Goal: Information Seeking & Learning: Learn about a topic

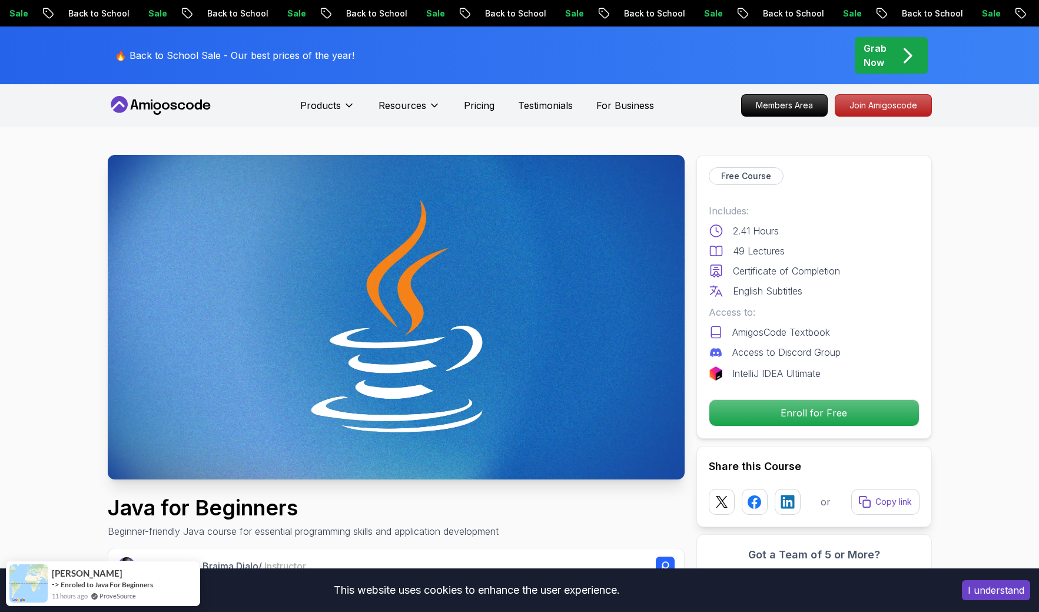
click at [174, 104] on icon at bounding box center [161, 105] width 106 height 19
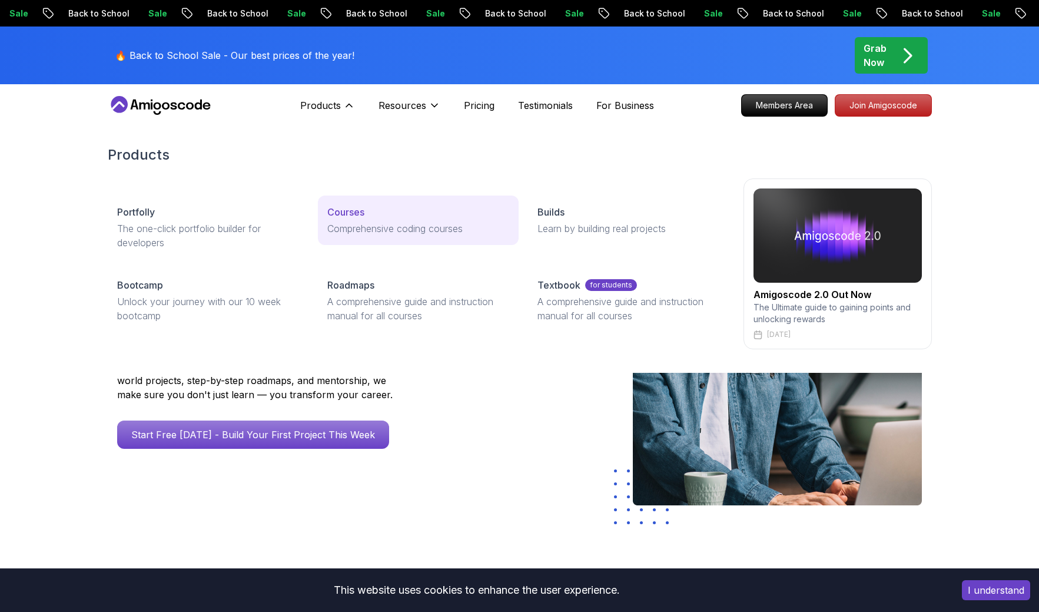
click at [406, 234] on p "Comprehensive coding courses" at bounding box center [418, 228] width 182 height 14
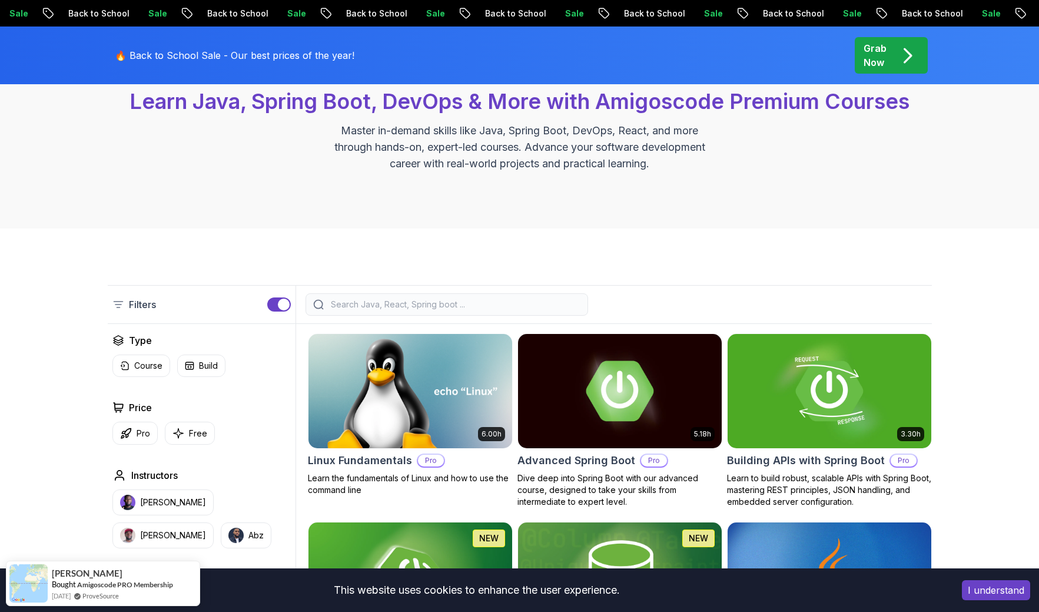
scroll to position [235, 0]
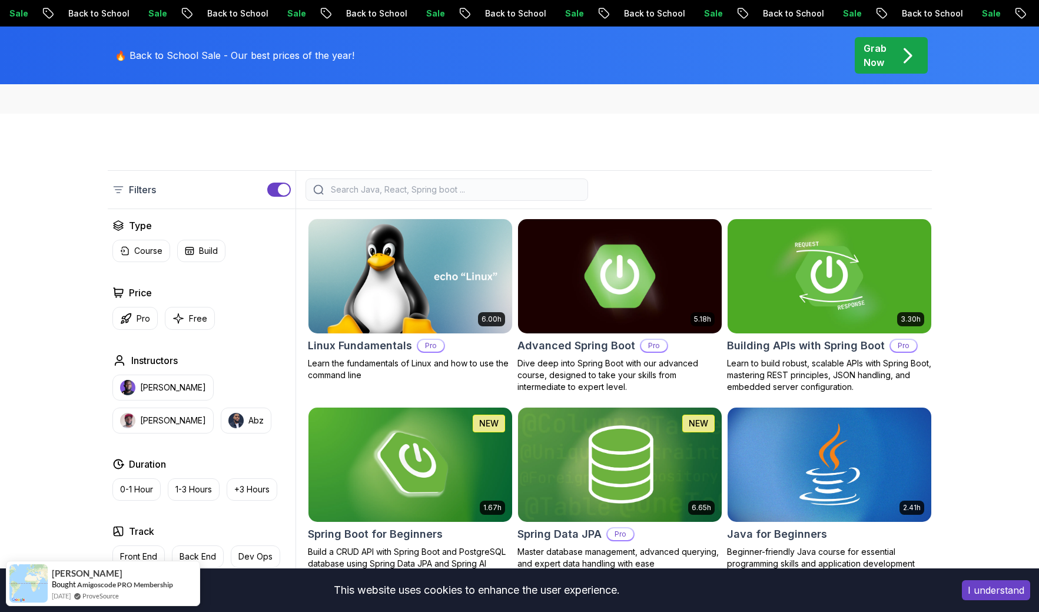
click at [589, 343] on h2 "Advanced Spring Boot" at bounding box center [576, 345] width 118 height 16
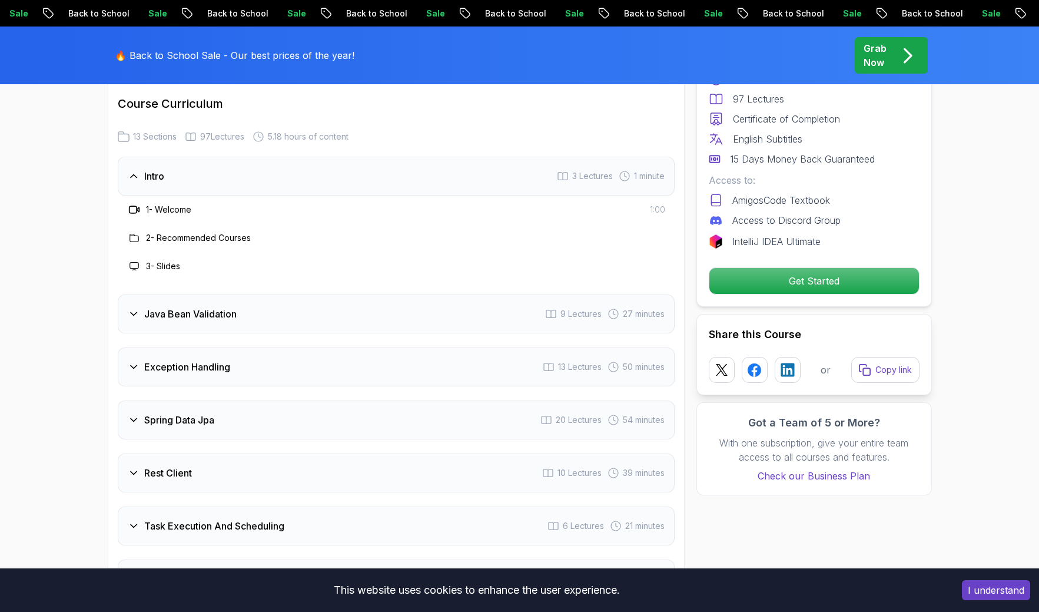
scroll to position [1589, 0]
click at [212, 412] on h3 "Spring Data Jpa" at bounding box center [179, 419] width 70 height 14
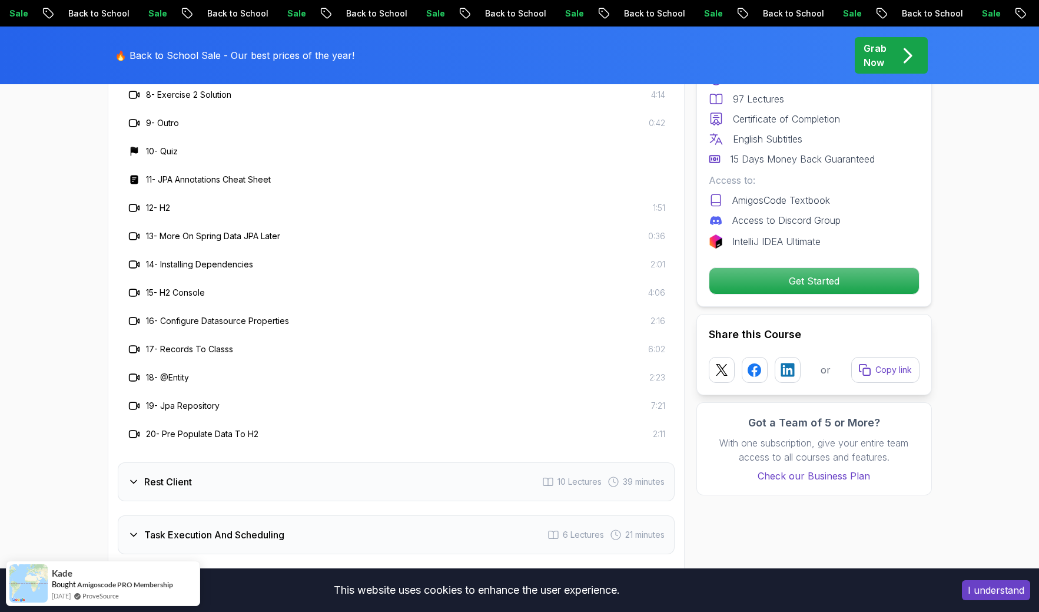
click at [206, 462] on div "Rest Client 10 Lectures 39 minutes" at bounding box center [396, 481] width 557 height 39
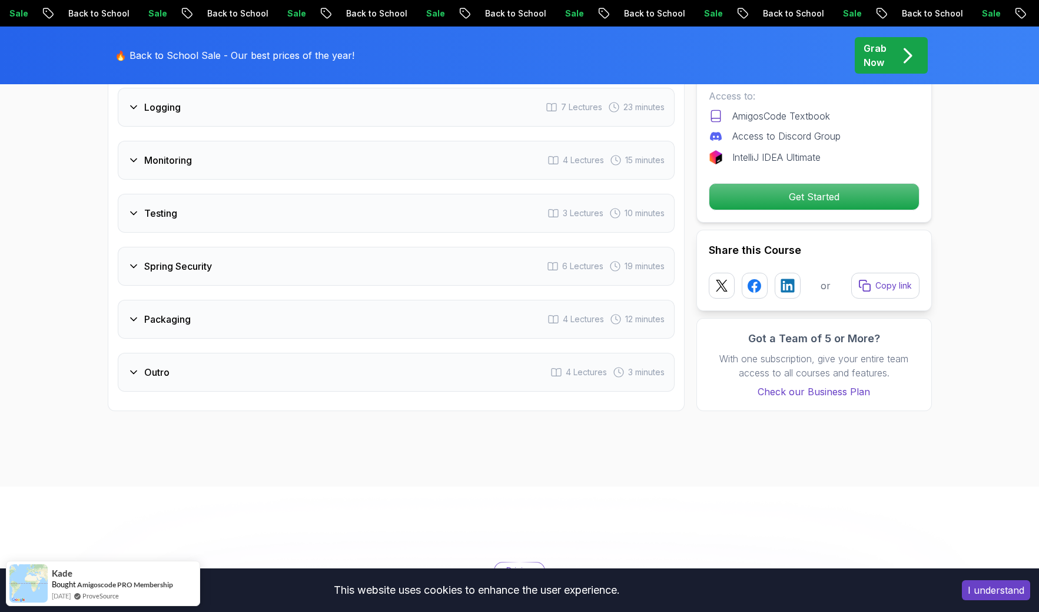
scroll to position [2237, 0]
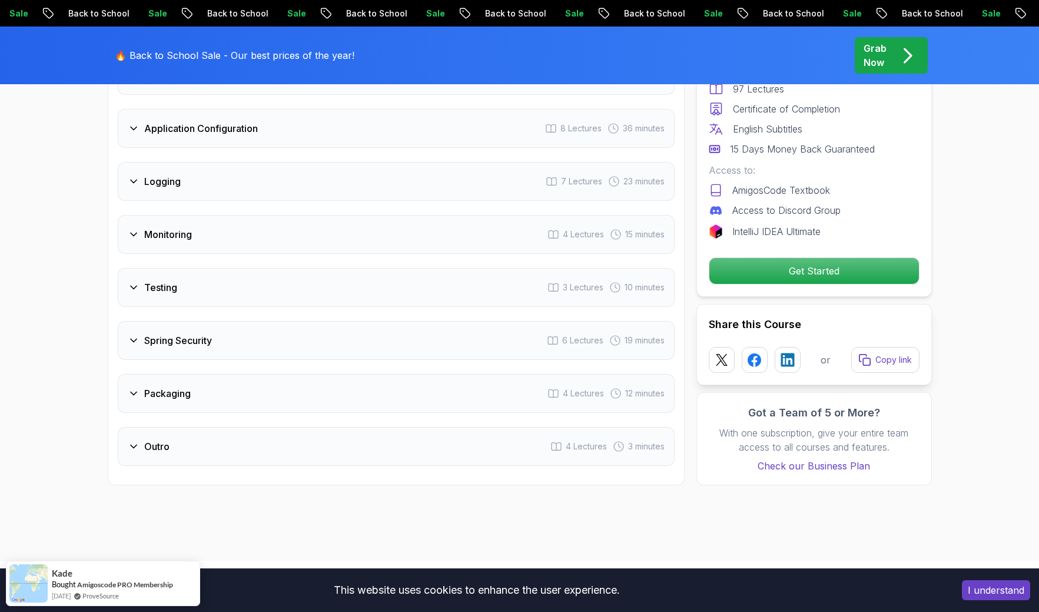
click at [194, 215] on div "Monitoring 4 Lectures 15 minutes" at bounding box center [396, 234] width 557 height 39
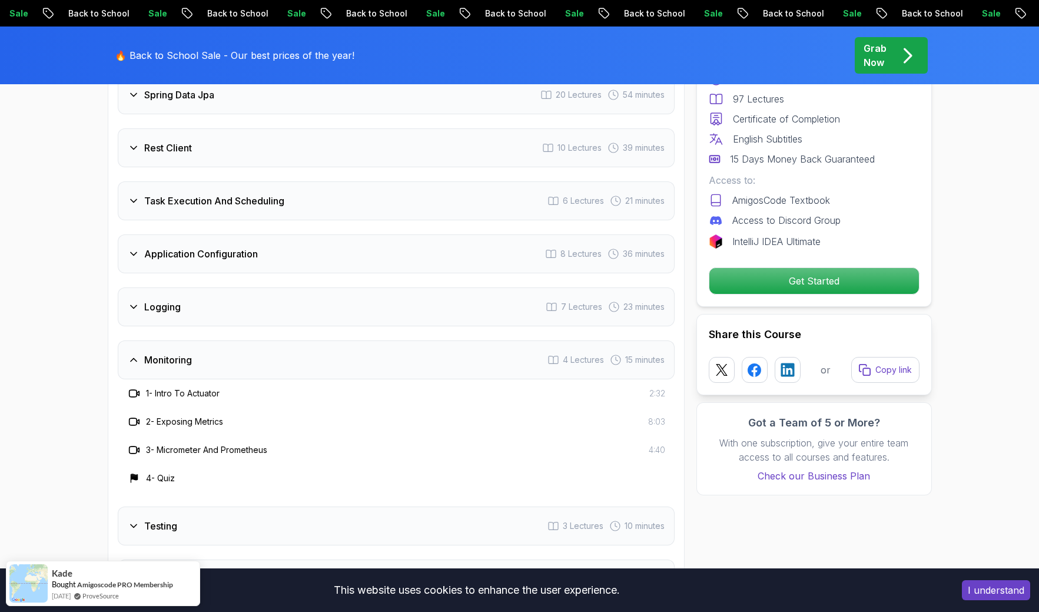
scroll to position [1825, 0]
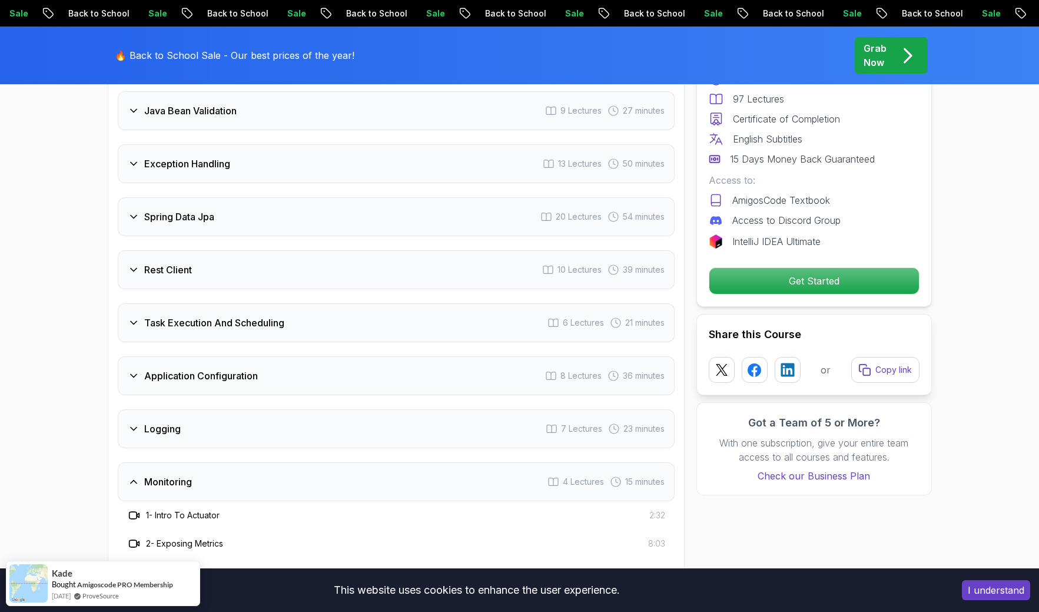
click at [204, 409] on div "Logging 7 Lectures 23 minutes" at bounding box center [396, 428] width 557 height 39
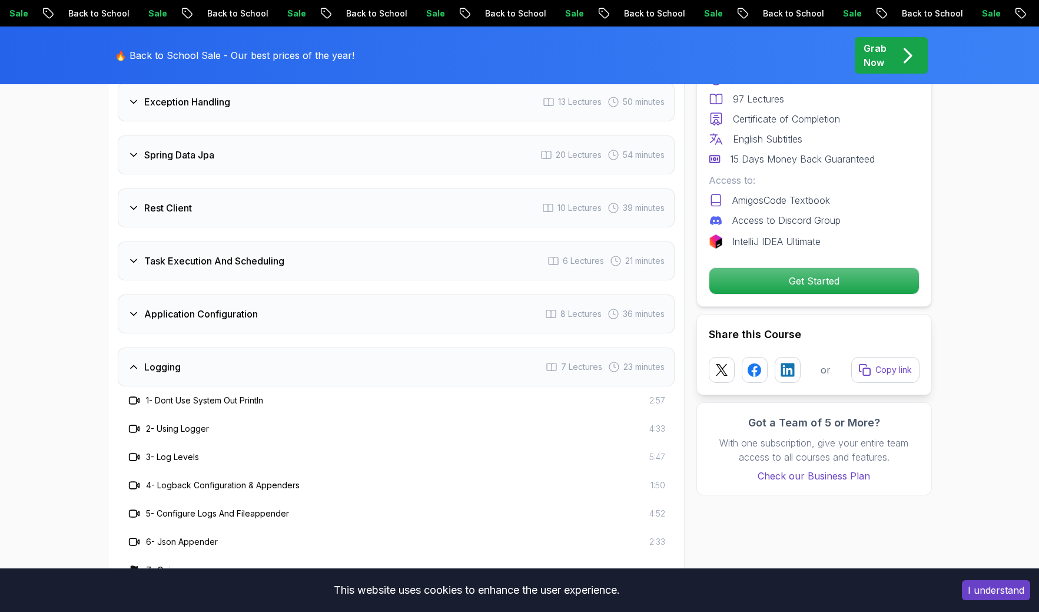
scroll to position [1766, 0]
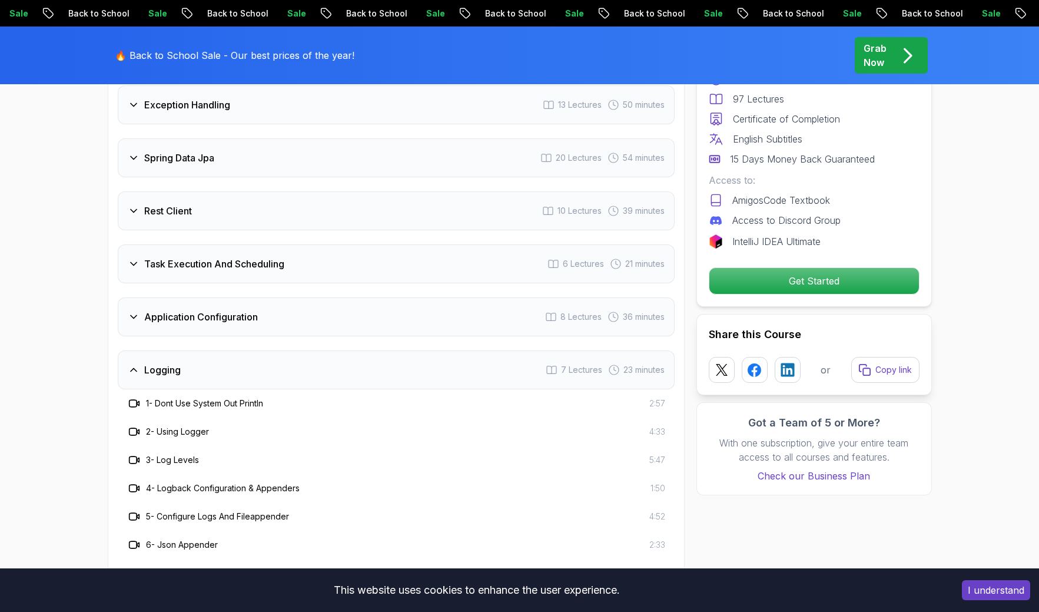
click at [201, 257] on h3 "Task Execution And Scheduling" at bounding box center [214, 264] width 140 height 14
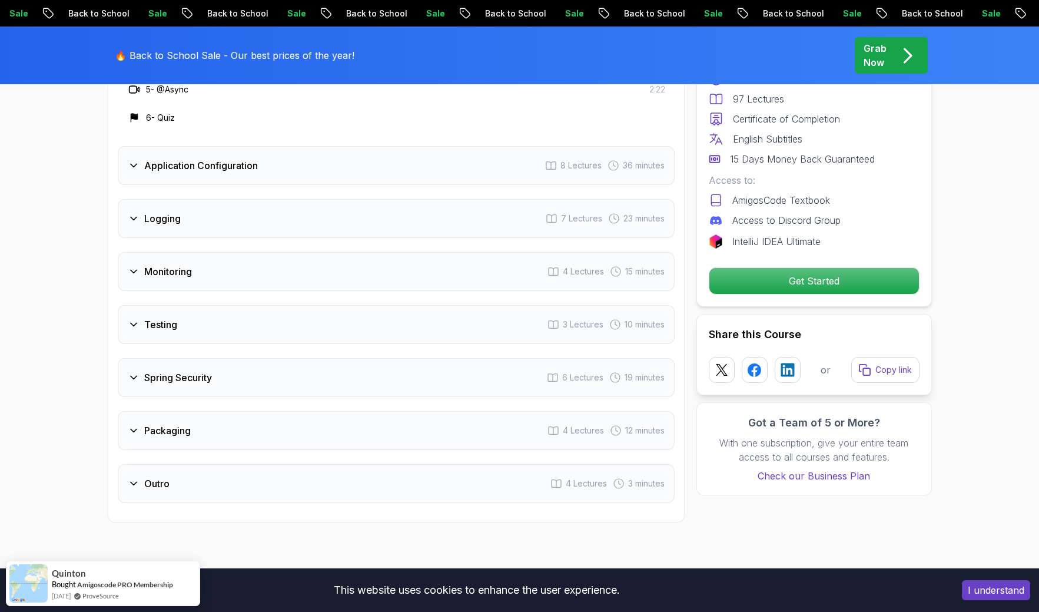
scroll to position [2178, 0]
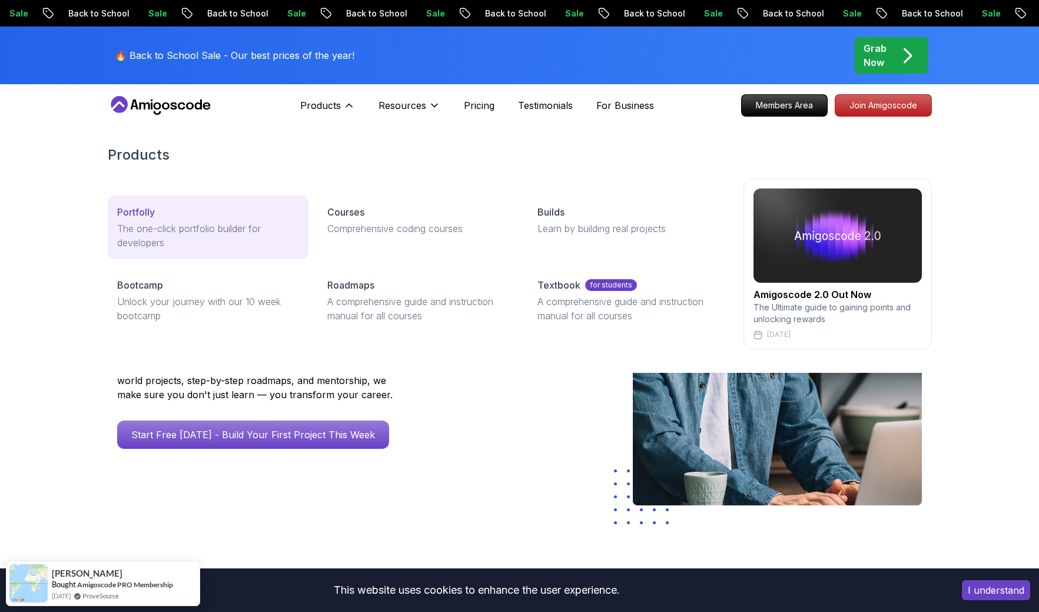
click at [203, 230] on p "The one-click portfolio builder for developers" at bounding box center [208, 235] width 182 height 28
